Goal: Information Seeking & Learning: Learn about a topic

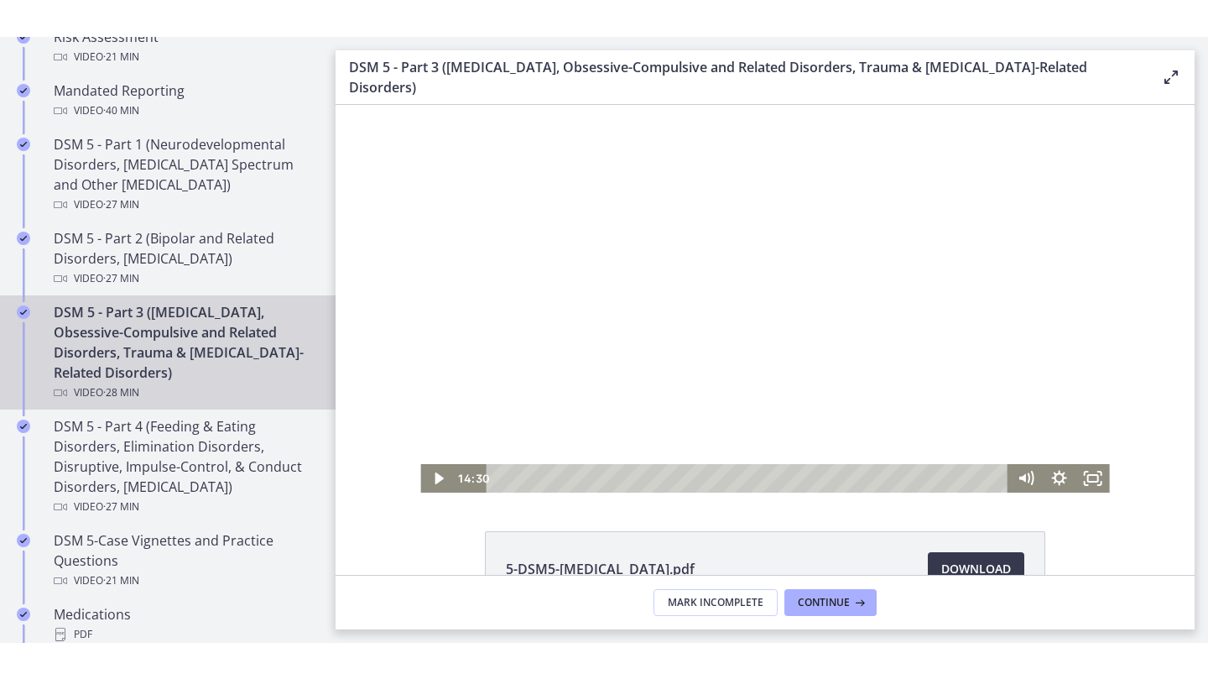
scroll to position [2, 0]
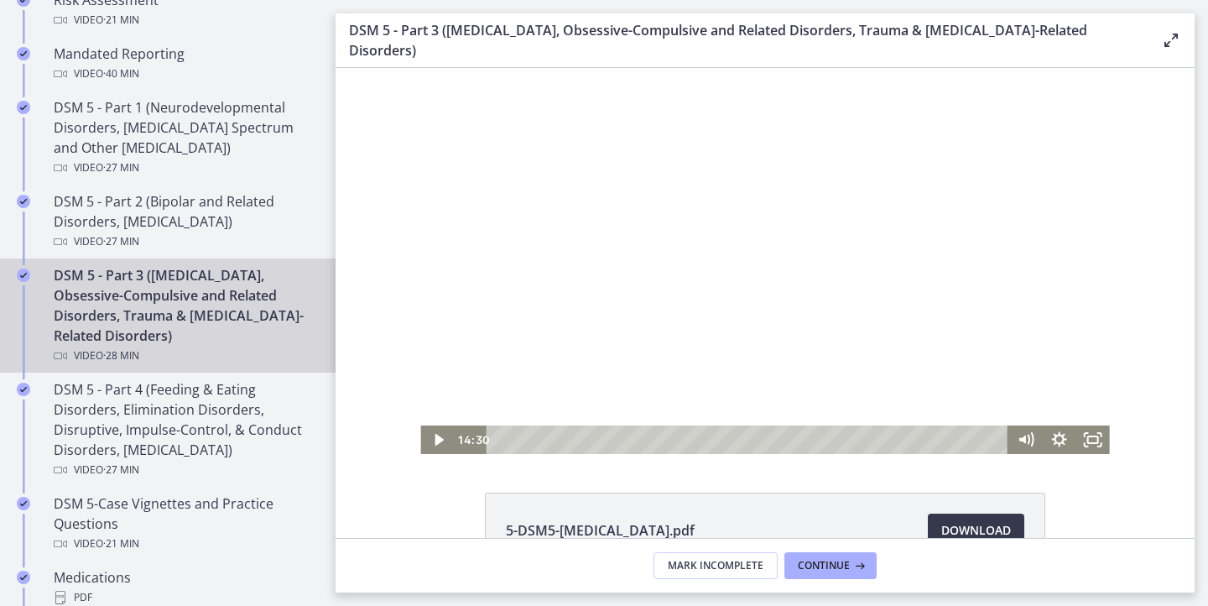
click at [763, 309] on div at bounding box center [764, 260] width 689 height 388
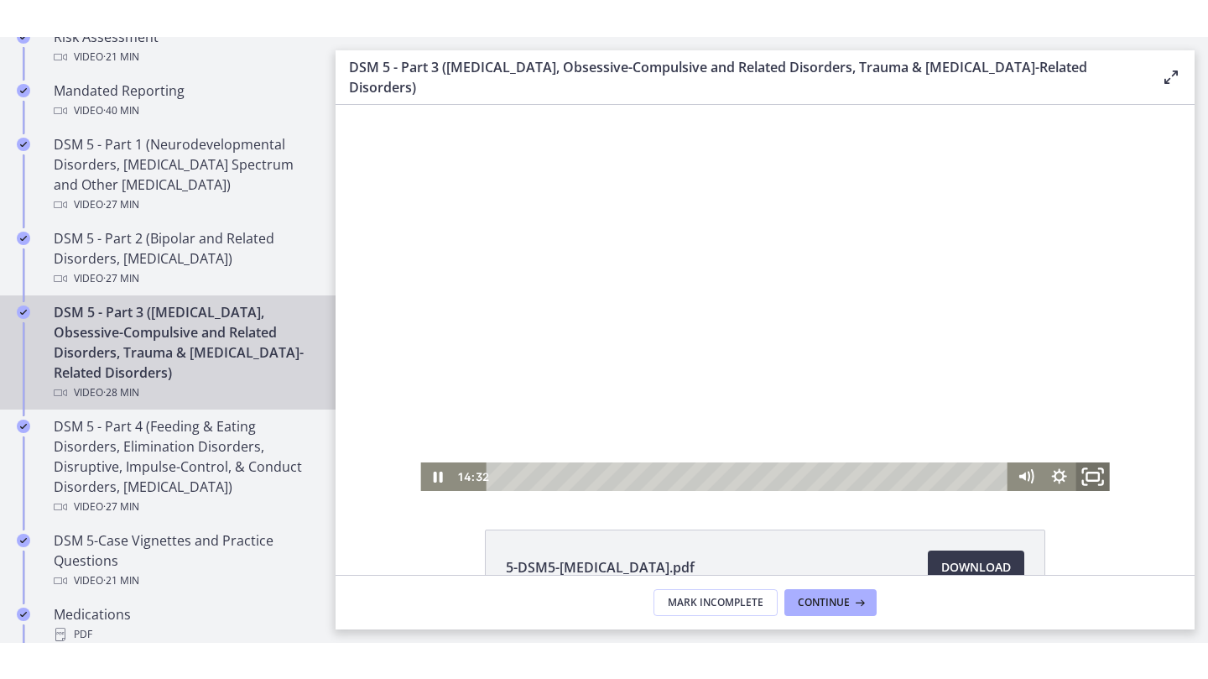
click at [1088, 472] on rect "Fullscreen" at bounding box center [1092, 475] width 12 height 8
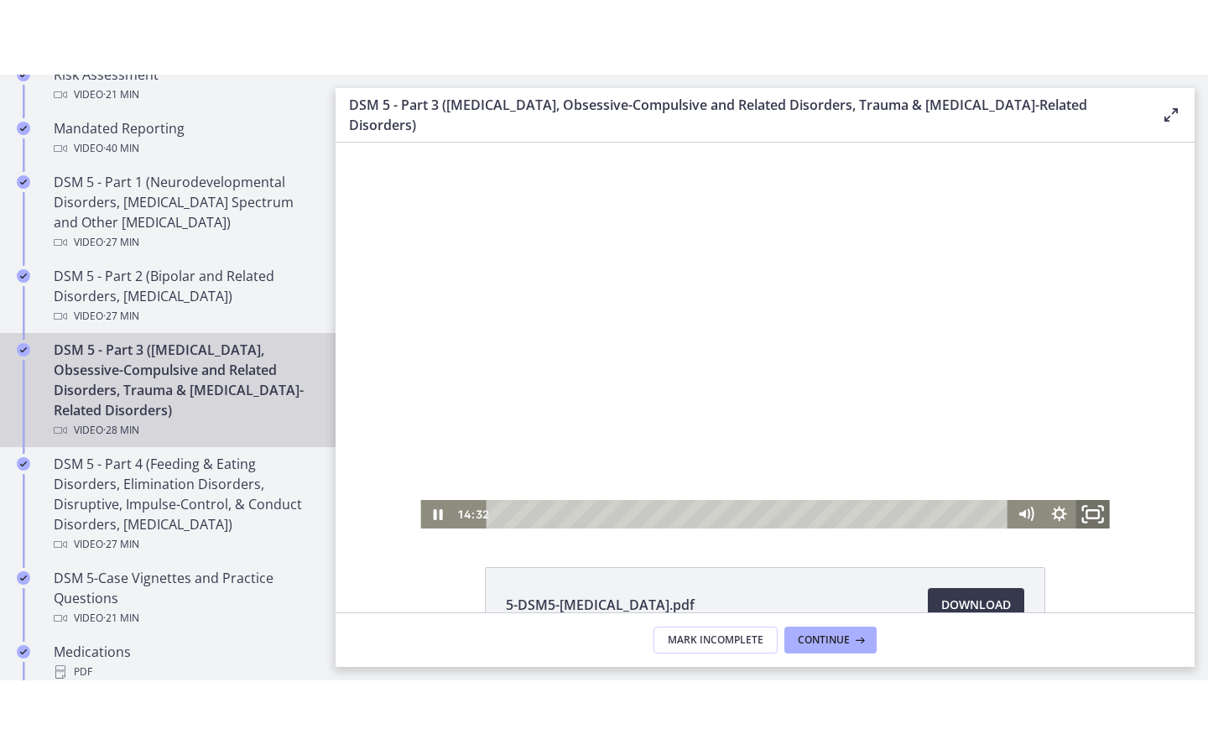
scroll to position [0, 0]
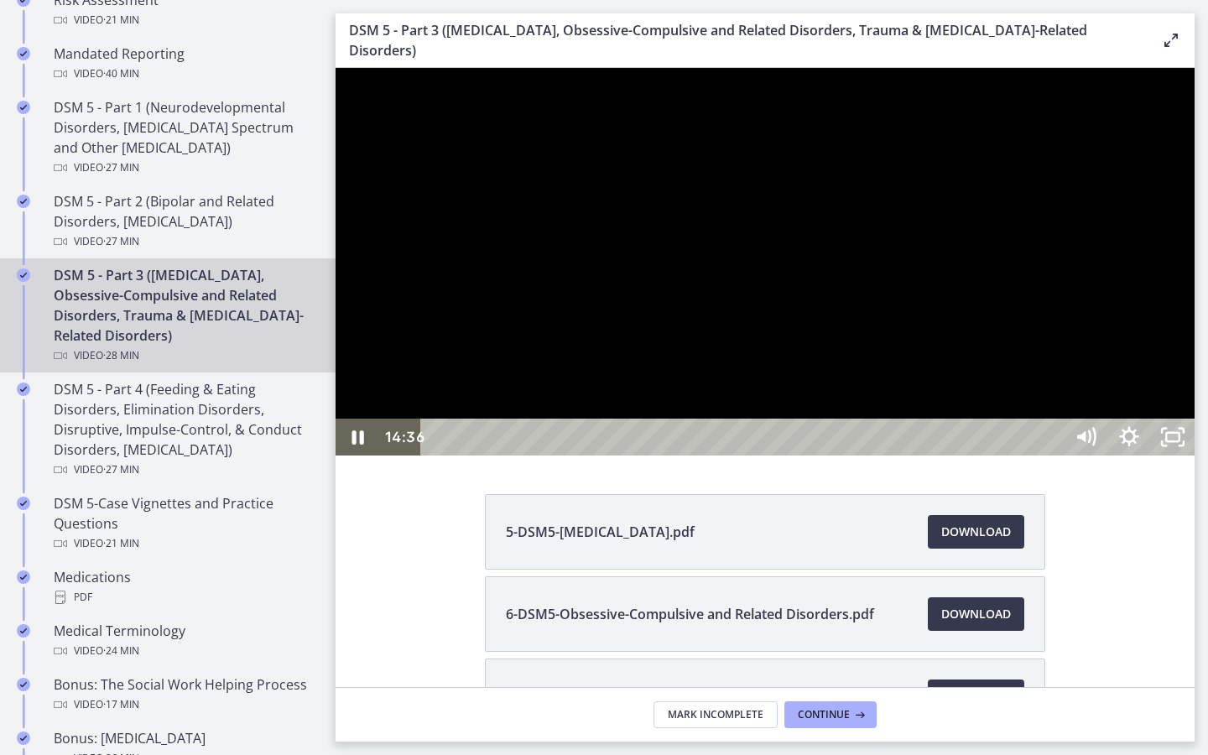
click at [1093, 456] on div at bounding box center [765, 262] width 859 height 388
click at [1195, 456] on icon "Unfullscreen" at bounding box center [1173, 437] width 44 height 37
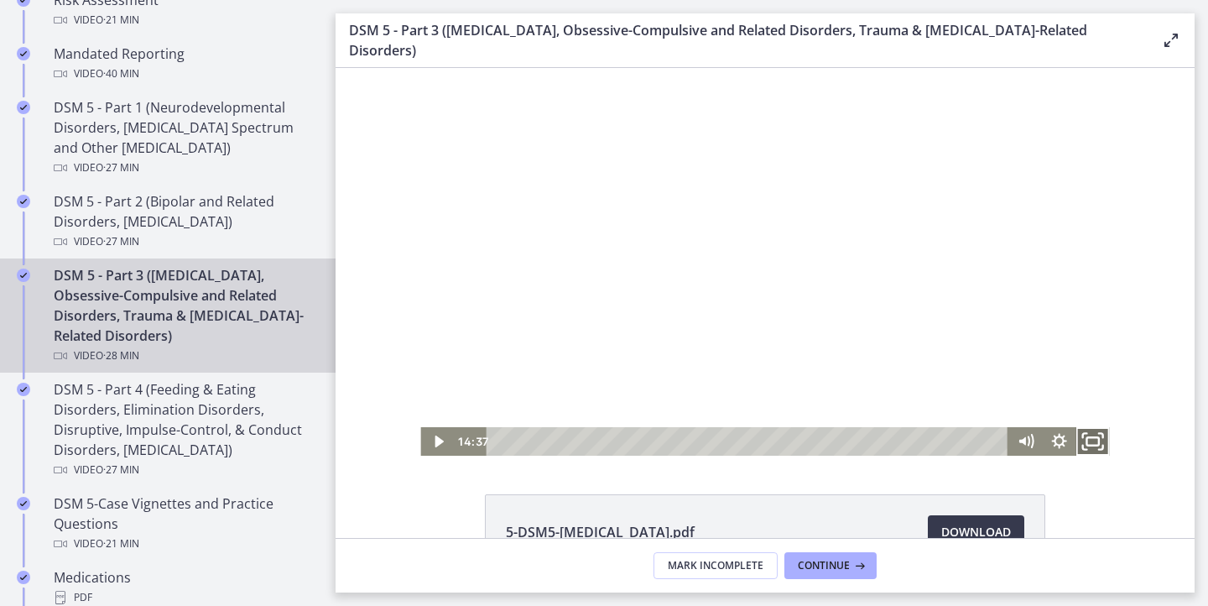
click at [1096, 438] on icon "Fullscreen" at bounding box center [1093, 441] width 40 height 34
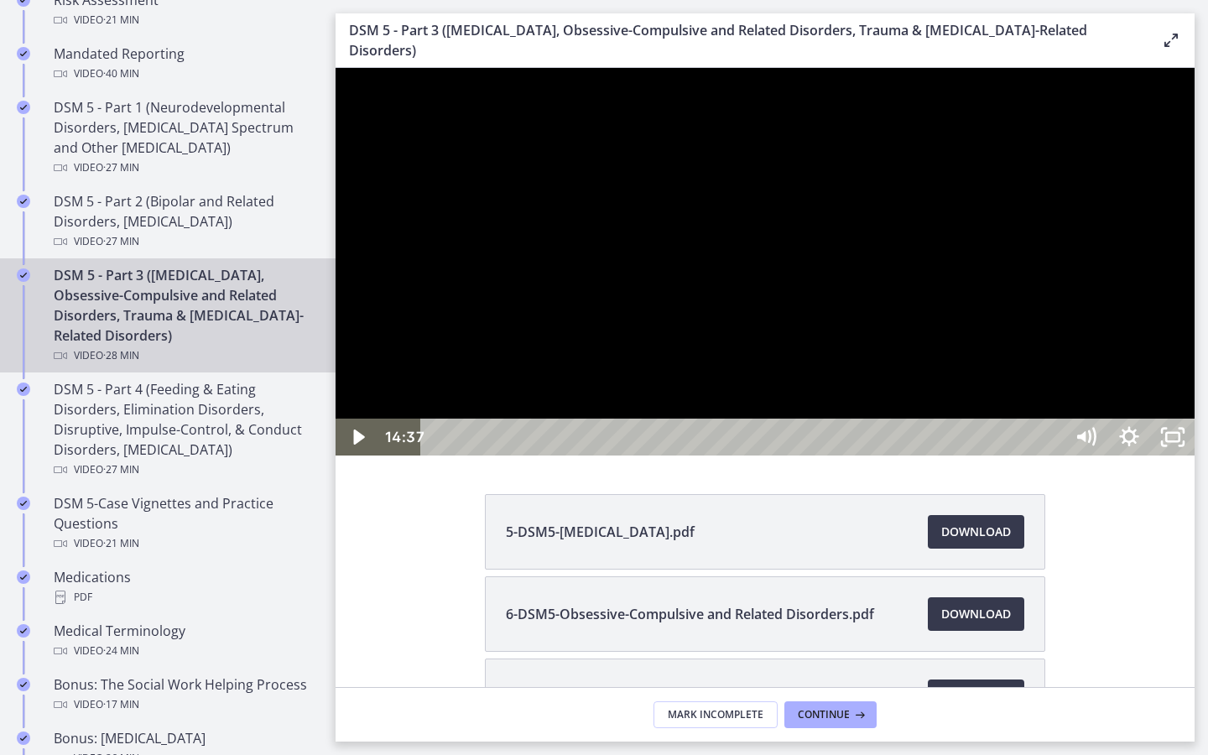
click at [1055, 456] on div at bounding box center [765, 262] width 859 height 388
click at [1012, 456] on div at bounding box center [765, 262] width 859 height 388
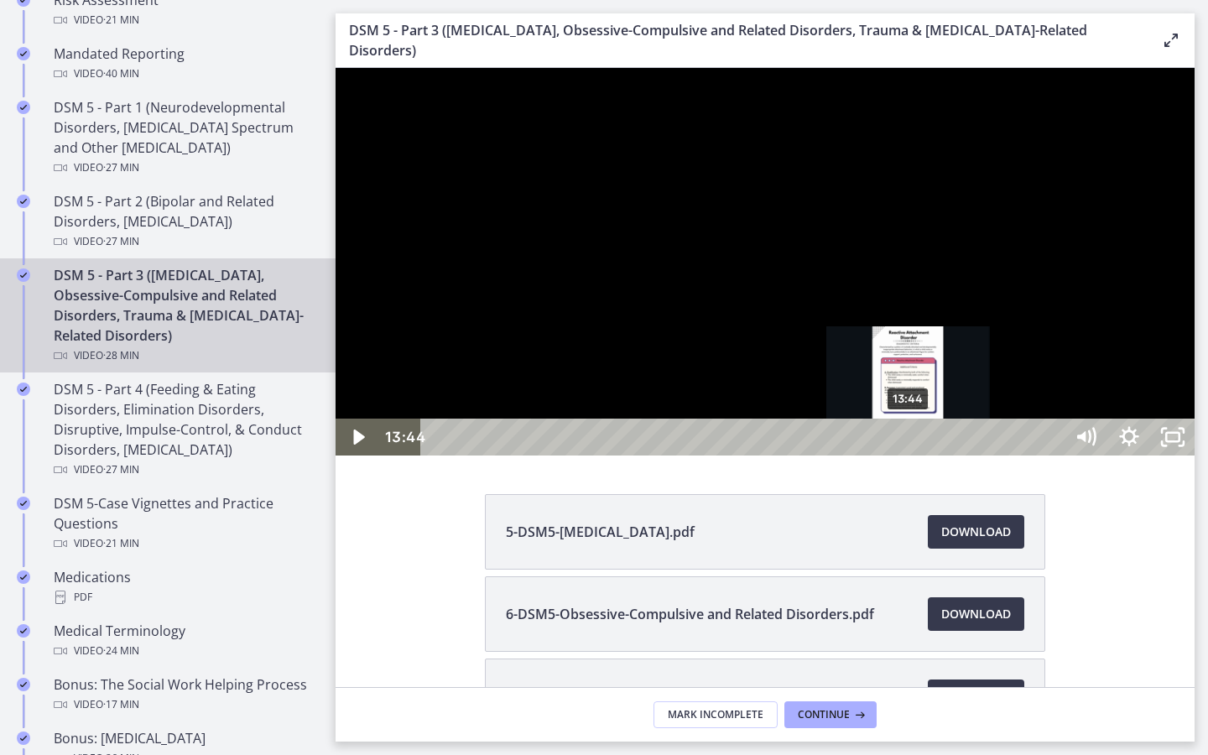
click at [909, 456] on div "13:44" at bounding box center [745, 437] width 616 height 37
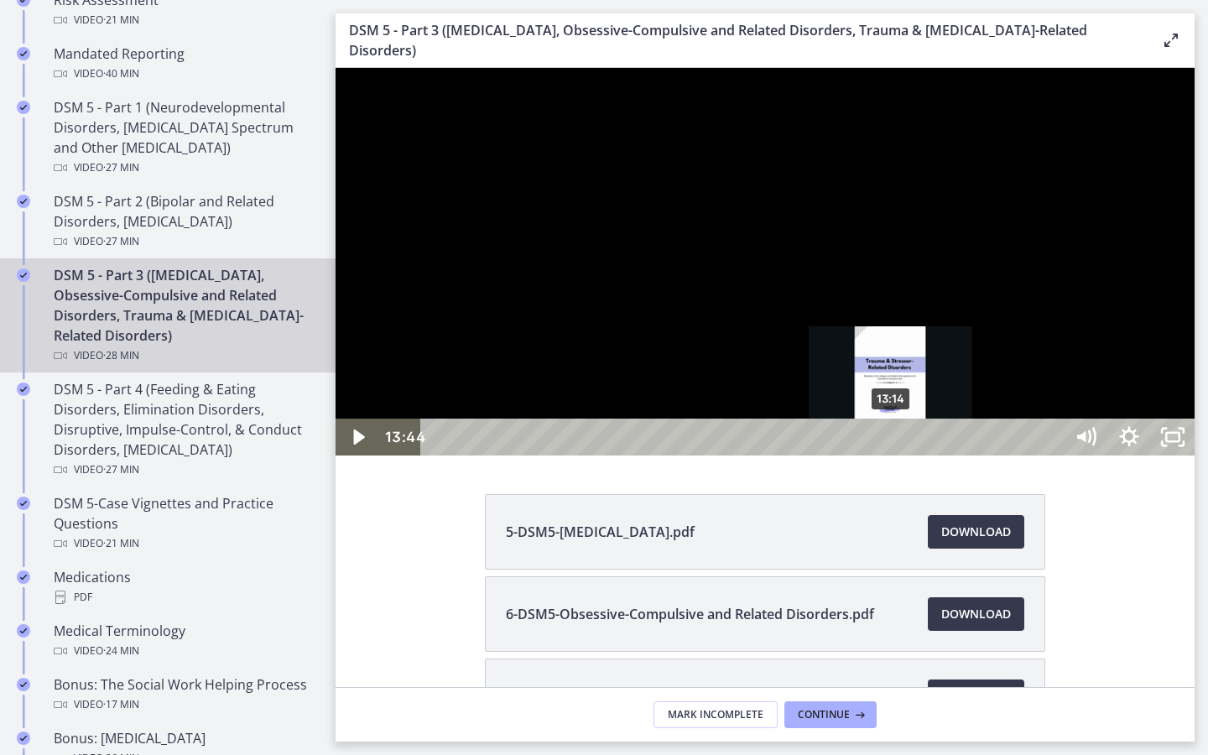
click at [892, 456] on div "13:14" at bounding box center [745, 437] width 616 height 37
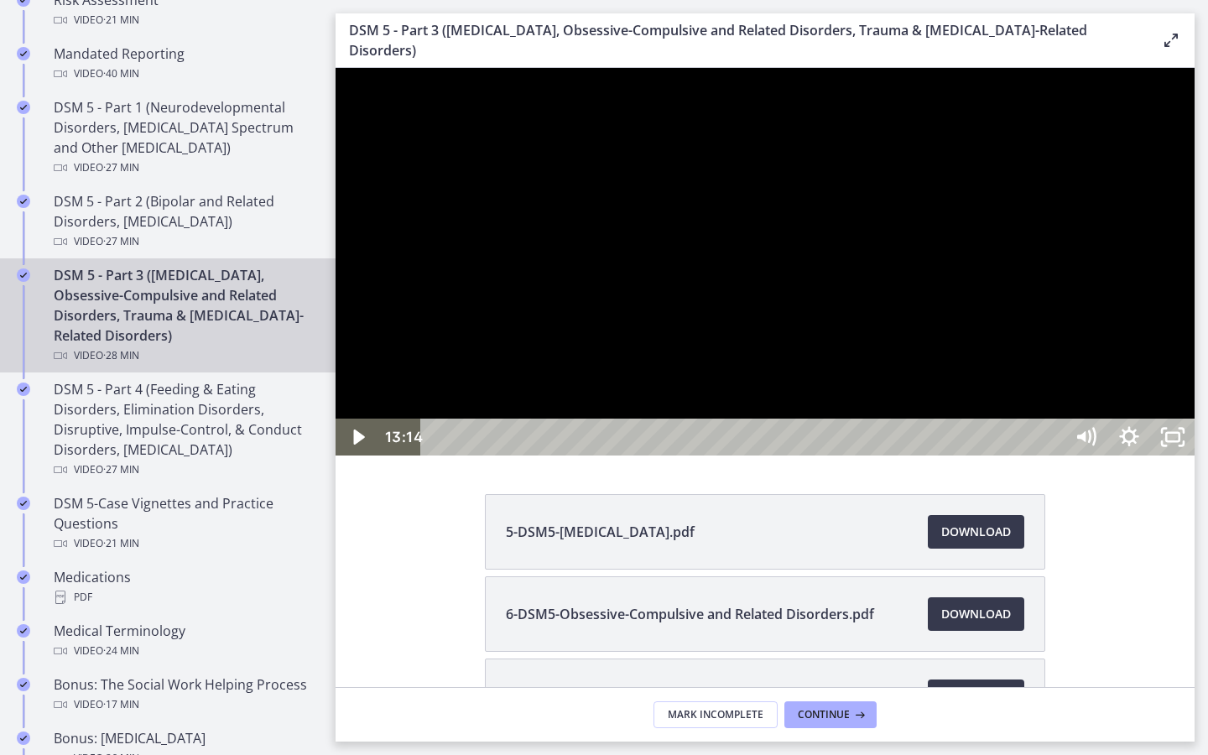
click at [967, 444] on div at bounding box center [765, 262] width 859 height 388
click at [953, 456] on div at bounding box center [765, 262] width 859 height 388
click at [1195, 456] on div at bounding box center [765, 262] width 859 height 388
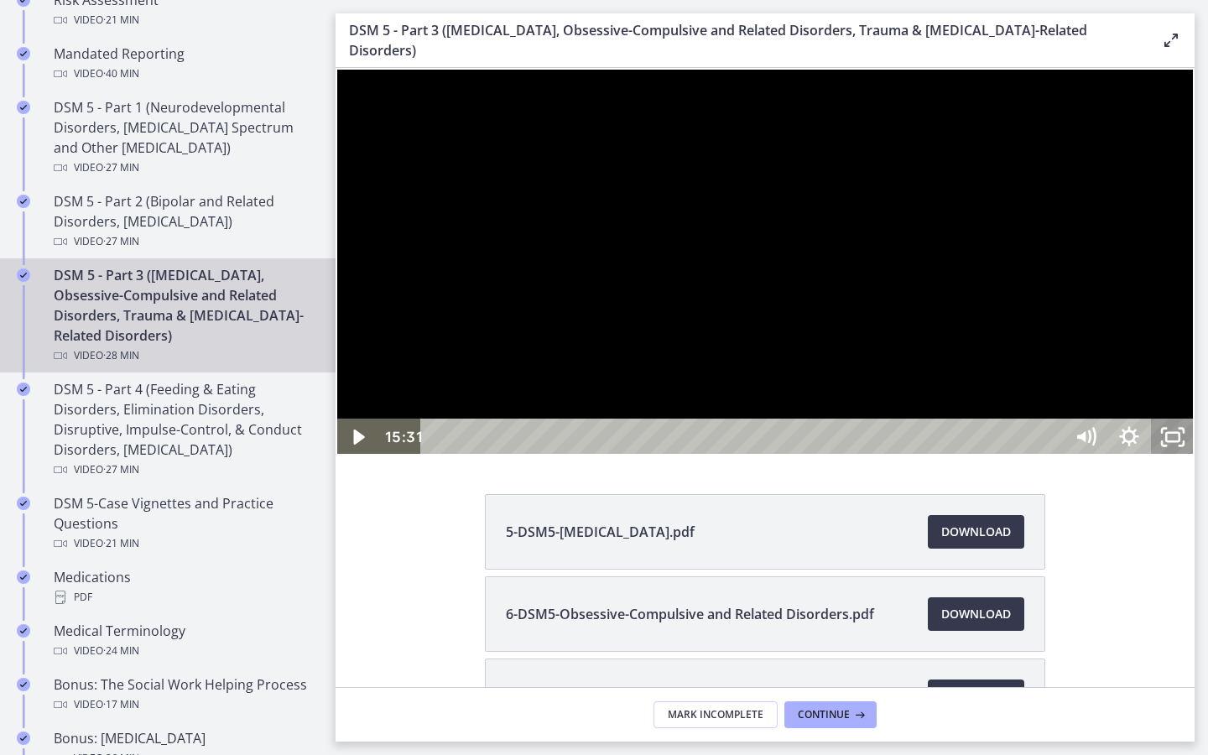
click at [1195, 456] on icon "Unfullscreen" at bounding box center [1173, 437] width 44 height 37
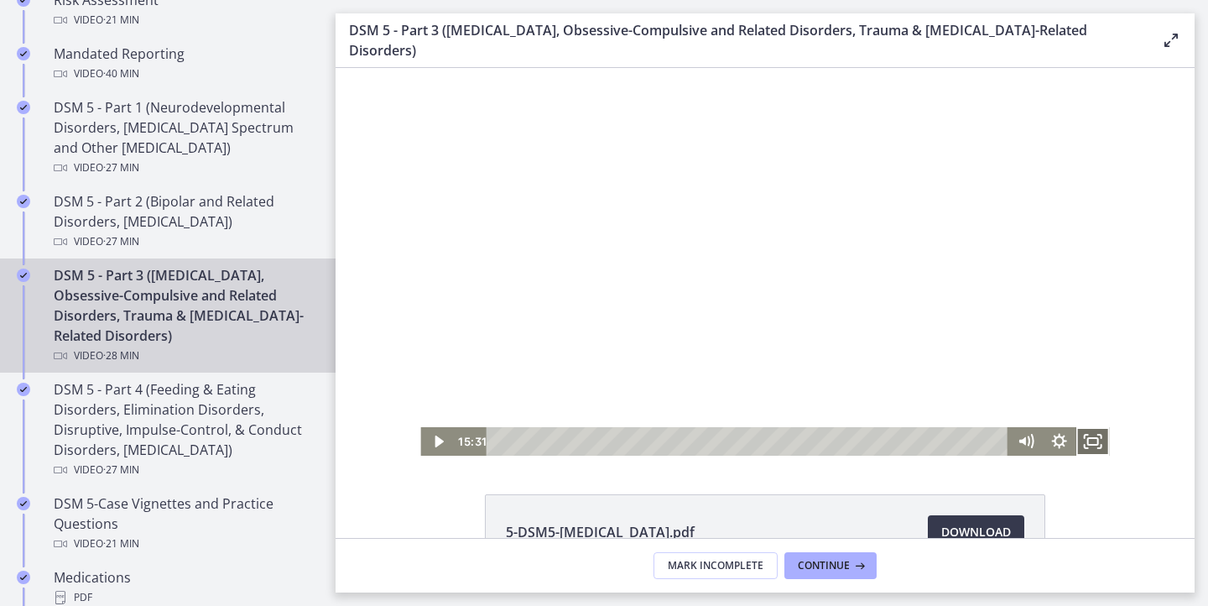
click at [1086, 439] on icon "Fullscreen" at bounding box center [1093, 441] width 34 height 29
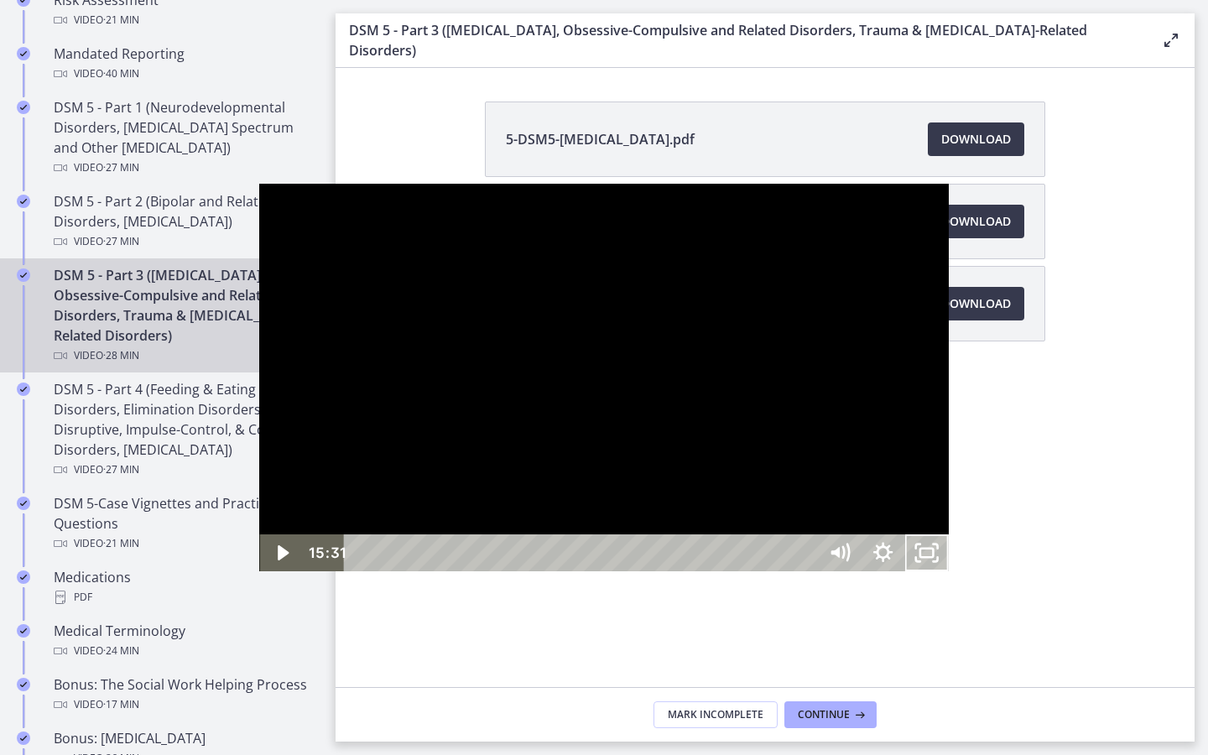
click at [662, 483] on div at bounding box center [603, 378] width 689 height 388
click at [586, 501] on div at bounding box center [603, 378] width 689 height 388
click at [566, 511] on div at bounding box center [603, 378] width 689 height 388
click at [806, 571] on div "25:02" at bounding box center [583, 552] width 446 height 37
click at [693, 341] on div at bounding box center [603, 378] width 689 height 388
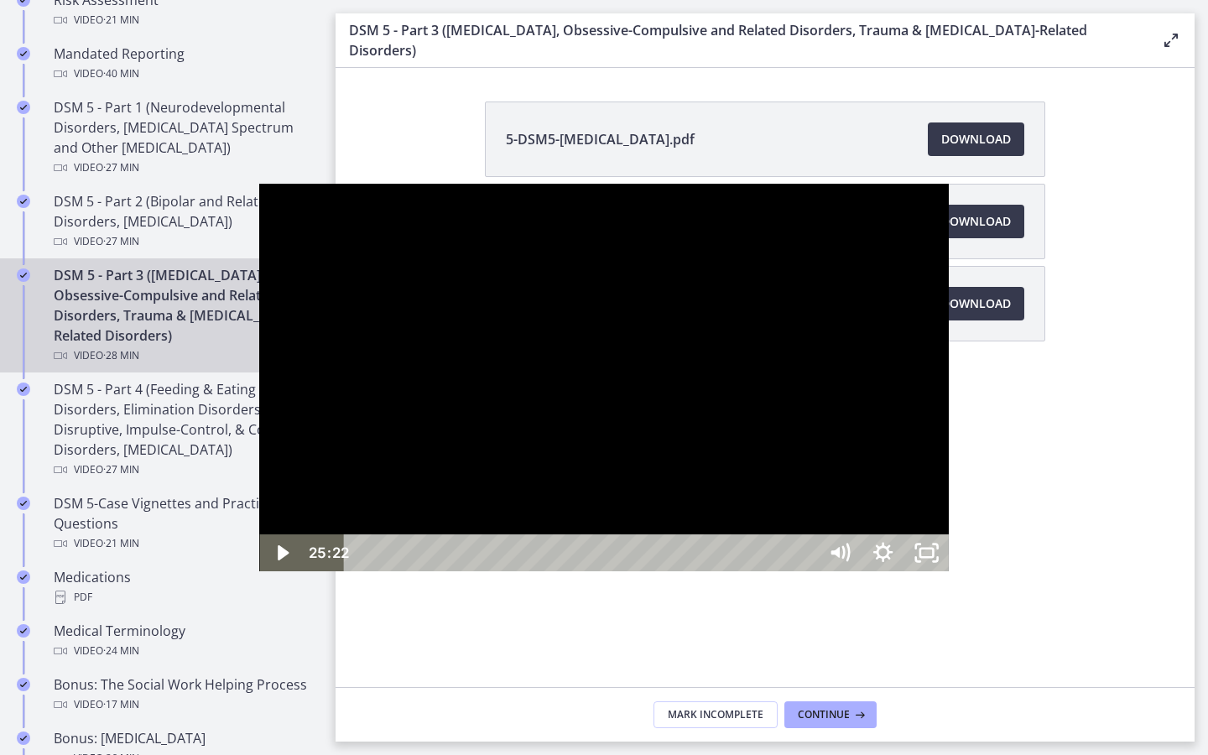
click at [689, 324] on div at bounding box center [603, 378] width 689 height 388
click at [806, 571] on div "26:27" at bounding box center [583, 552] width 446 height 37
click at [806, 571] on div "25:35" at bounding box center [583, 552] width 446 height 37
click at [728, 370] on div at bounding box center [603, 378] width 689 height 388
click at [694, 441] on div at bounding box center [603, 378] width 689 height 388
